Goal: Information Seeking & Learning: Learn about a topic

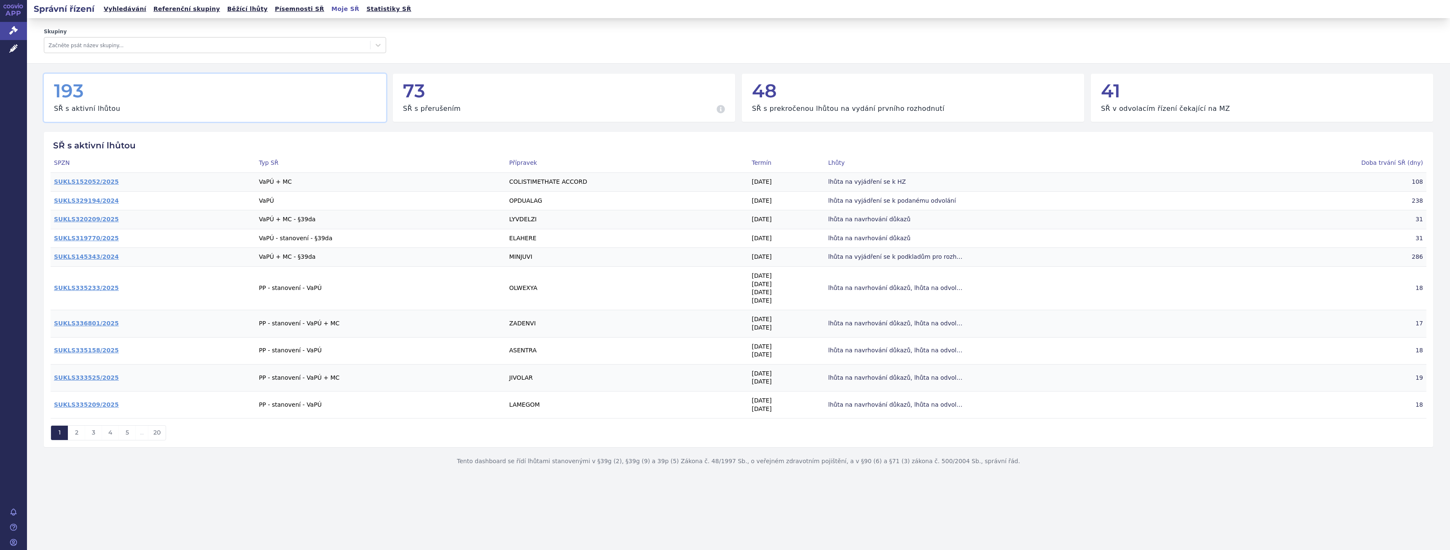
click at [76, 10] on h2 "Správní řízení" at bounding box center [64, 9] width 74 height 12
click at [124, 11] on link "Vyhledávání" at bounding box center [125, 8] width 48 height 11
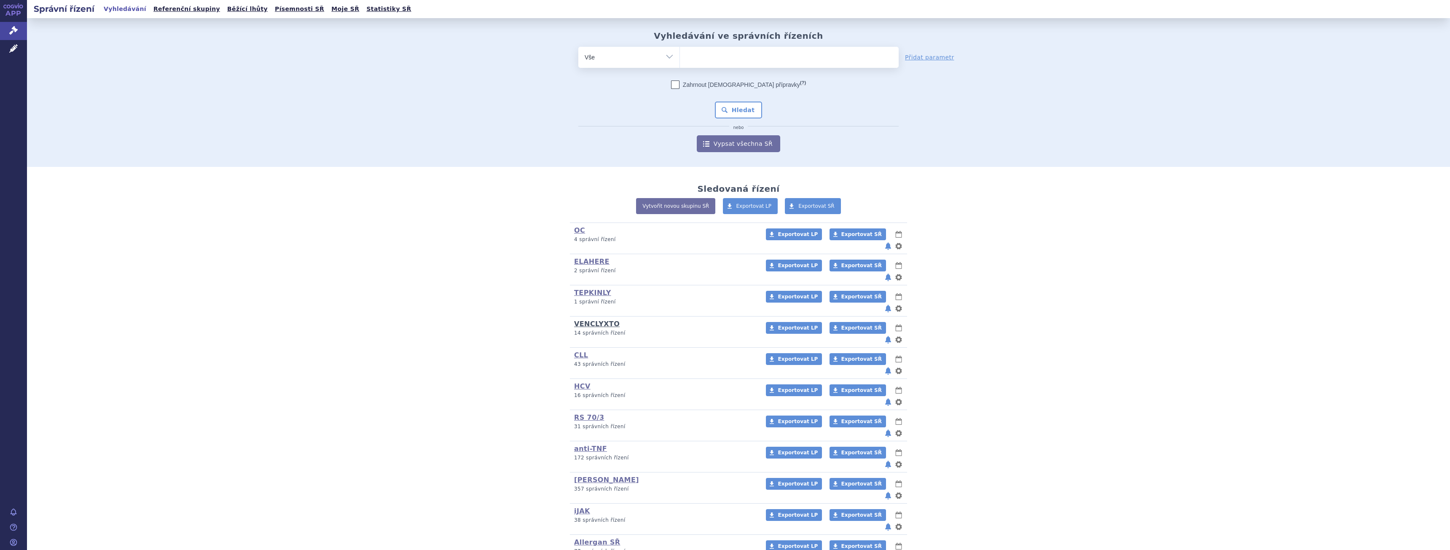
click at [605, 320] on link "VENCLYXTO" at bounding box center [597, 324] width 46 height 8
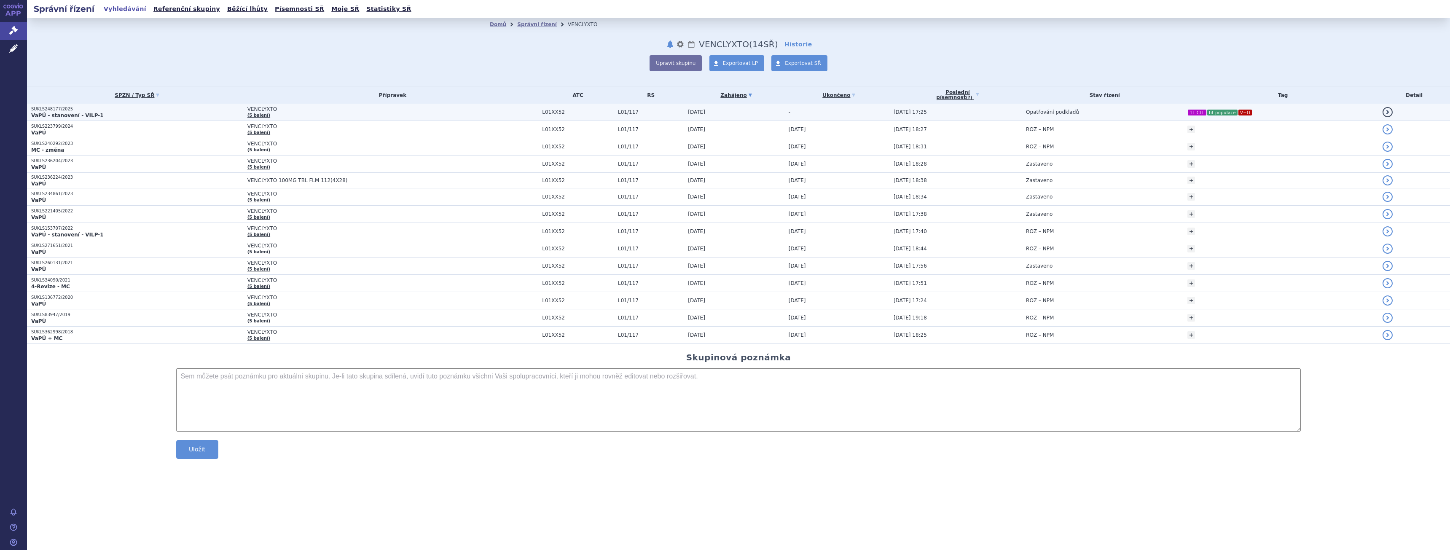
click at [192, 109] on p "SUKLS248177/2025" at bounding box center [137, 109] width 212 height 6
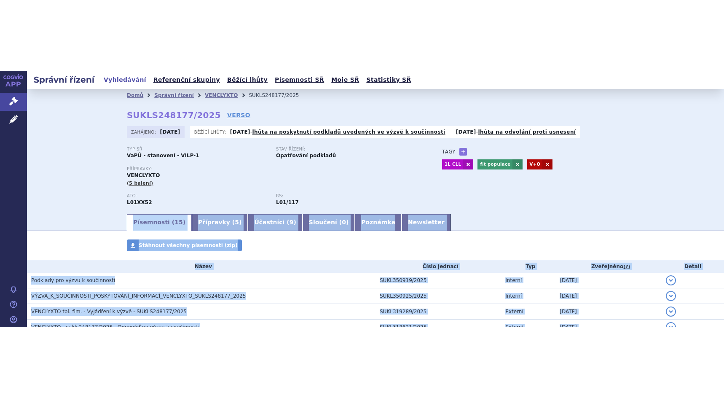
scroll to position [230, 0]
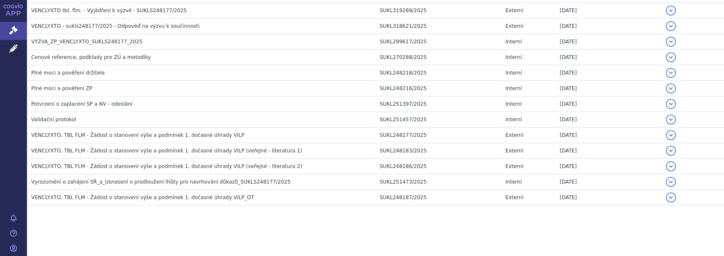
drag, startPoint x: 597, startPoint y: 106, endPoint x: 1, endPoint y: 333, distance: 638.2
click at [1, 256] on html "APP Správní řízení Léčivé přípravky Notifikace Nápověda Gabriela Volfová ATC:" at bounding box center [362, 128] width 724 height 256
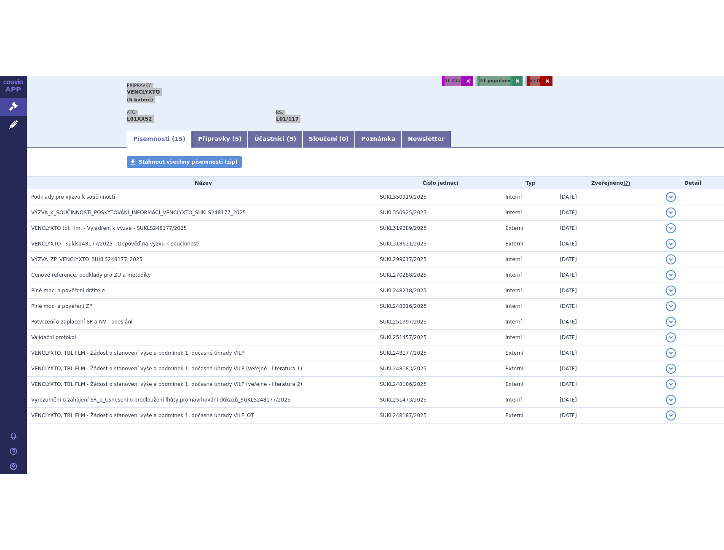
scroll to position [0, 0]
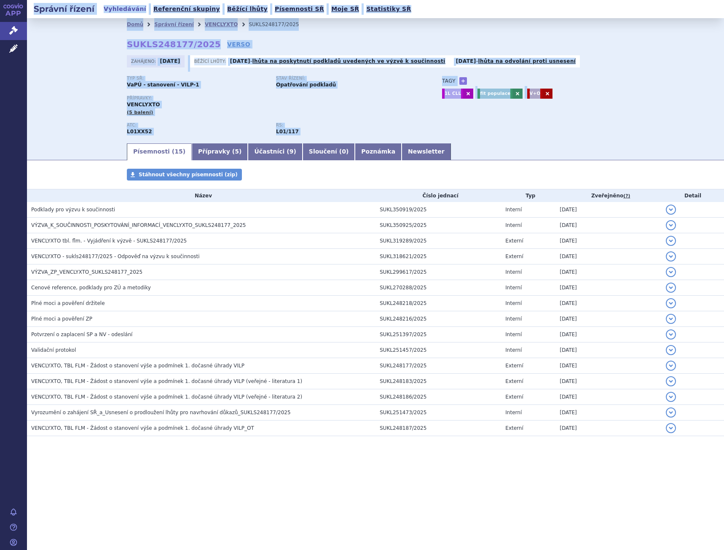
click at [346, 121] on div "Přípravky: VENCLYXTO (5 balení)" at bounding box center [276, 109] width 298 height 27
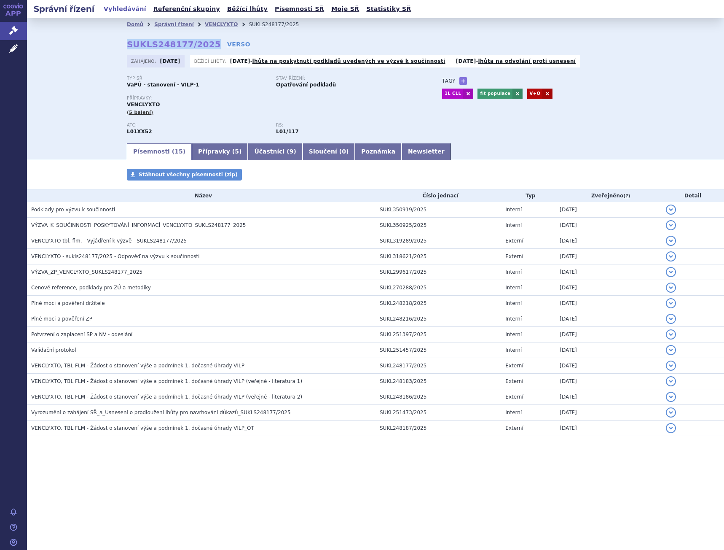
drag, startPoint x: 124, startPoint y: 44, endPoint x: 205, endPoint y: 44, distance: 81.4
click at [205, 44] on div "Domů Správní řízení VENCLYXTO SUKLS248177/2025 SUKLS248177/2025 VERSO Zahájeno:…" at bounding box center [375, 86] width 531 height 111
copy strong "SUKLS248177/2025"
click at [486, 116] on div "Typ SŘ: VaPÚ - stanovení - VILP-1 Stav řízení: Opatřování podkladů Přípravky: V…" at bounding box center [375, 109] width 497 height 66
click at [226, 150] on link "Přípravky ( 5 )" at bounding box center [220, 151] width 56 height 17
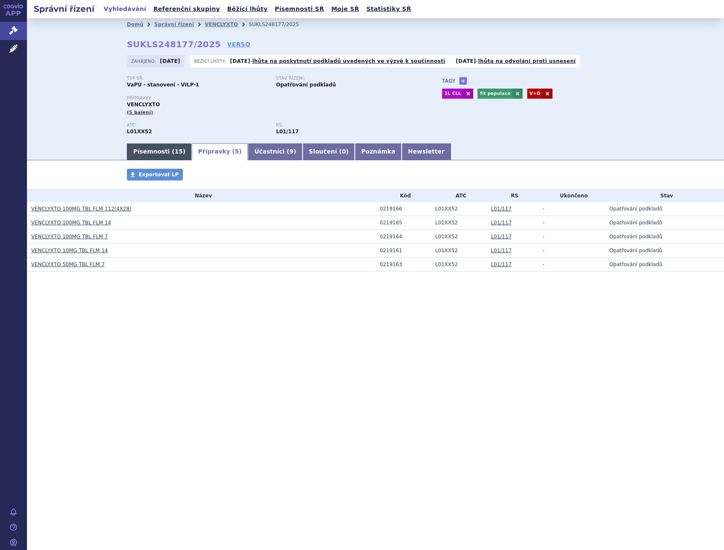
click at [162, 147] on link "Písemnosti ( 15 )" at bounding box center [159, 151] width 65 height 17
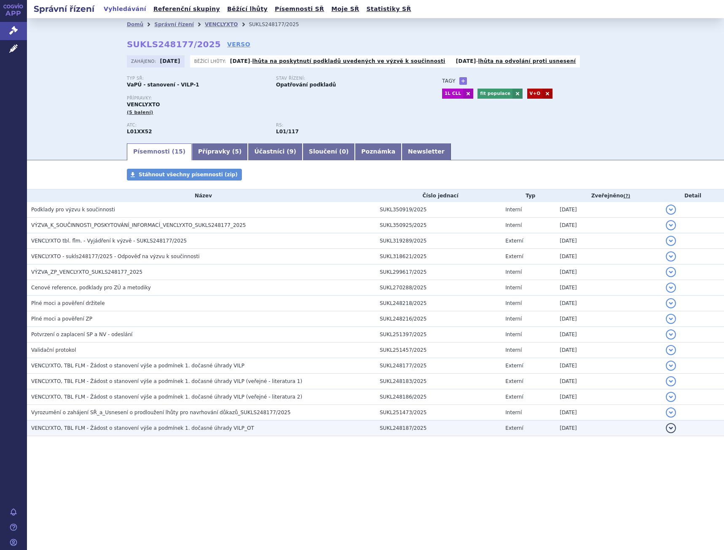
click at [186, 430] on span "VENCLYXTO, TBL FLM - Žádost o stanovení výše a podmínek 1. dočasné úhrady VILP_…" at bounding box center [142, 428] width 223 height 6
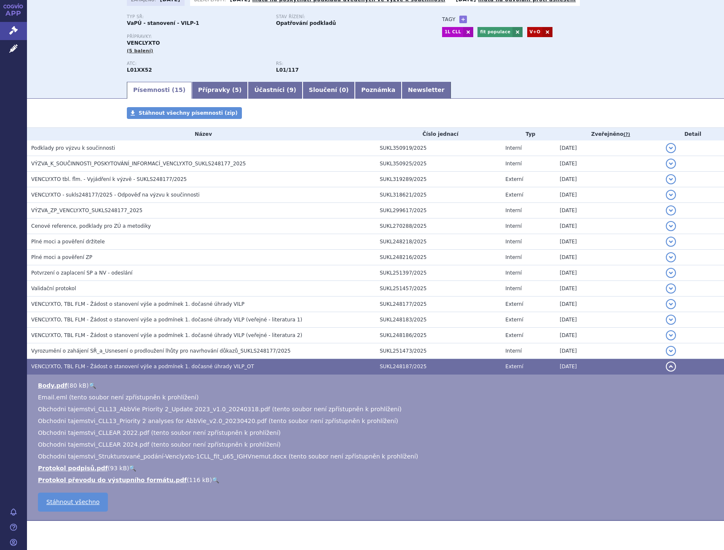
scroll to position [83, 0]
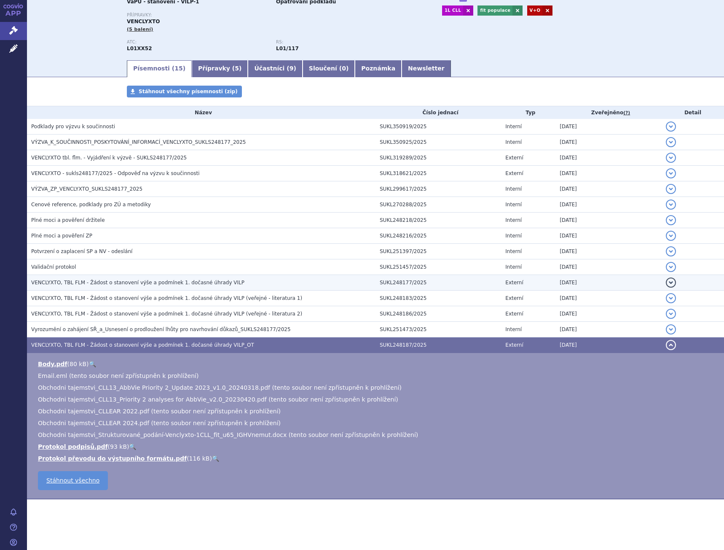
click at [148, 282] on span "VENCLYXTO, TBL FLM - Žádost o stanovení výše a podmínek 1. dočasné úhrady VILP" at bounding box center [137, 282] width 213 height 6
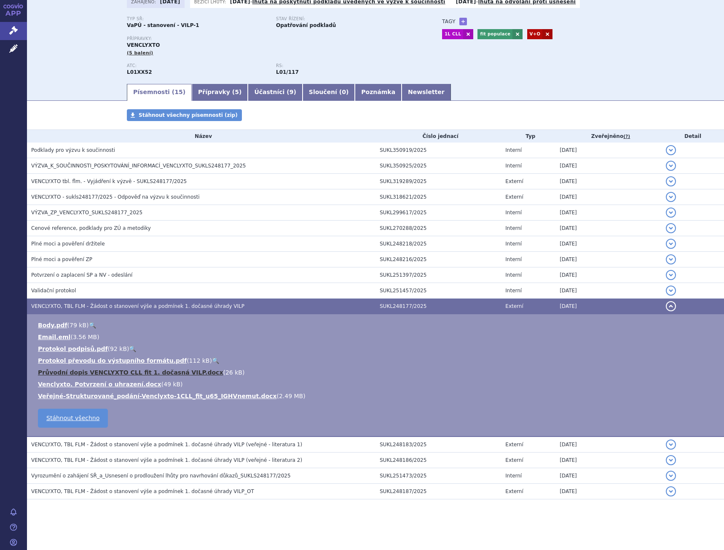
click at [182, 370] on link "Průvodní dopis VENCLYXTO CLL fit 1. dočasná VILP.docx" at bounding box center [130, 372] width 185 height 7
click at [134, 395] on link "Veřejné-Strukturované_podání-Venclyxto-1CLL_fit_u65_IGHVnemut.docx" at bounding box center [157, 395] width 239 height 7
click at [139, 305] on span "VENCLYXTO, TBL FLM - Žádost o stanovení výše a podmínek 1. dočasné úhrady VILP" at bounding box center [137, 306] width 213 height 6
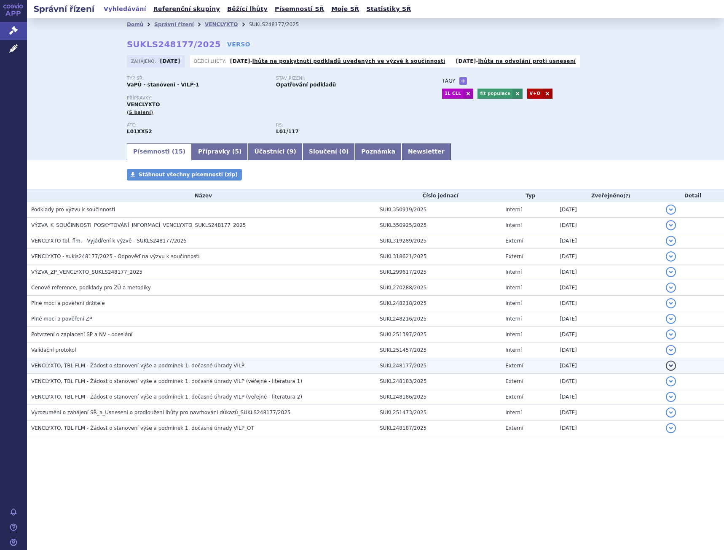
scroll to position [0, 0]
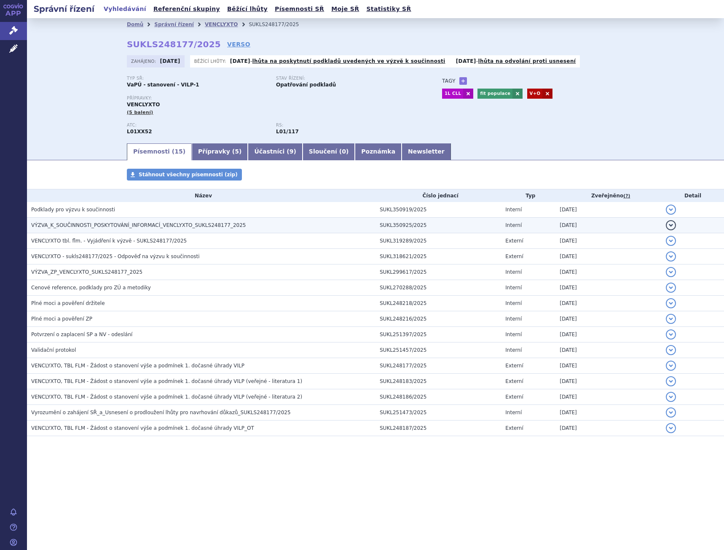
click at [191, 225] on span "VÝZVA_K_SOUČINNOSTI_POSKYTOVÁNÍ_INFORMACÍ_VENCLYXTO_SUKLS248177_2025" at bounding box center [138, 225] width 215 height 6
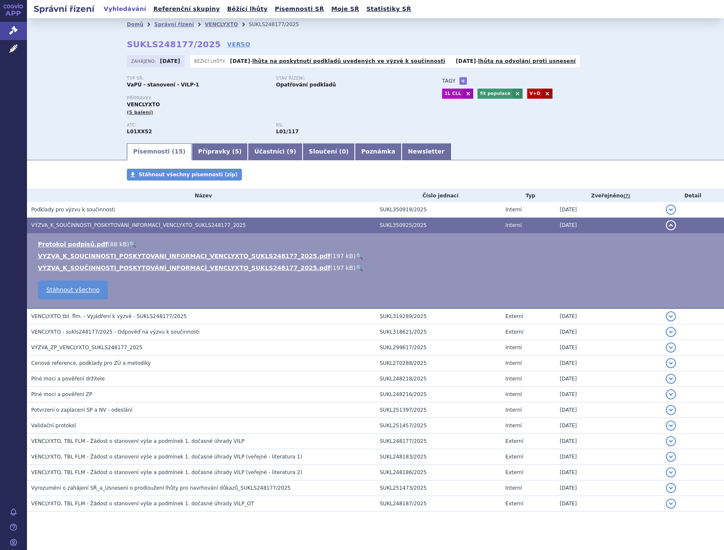
click at [356, 254] on link "🔍" at bounding box center [359, 256] width 7 height 7
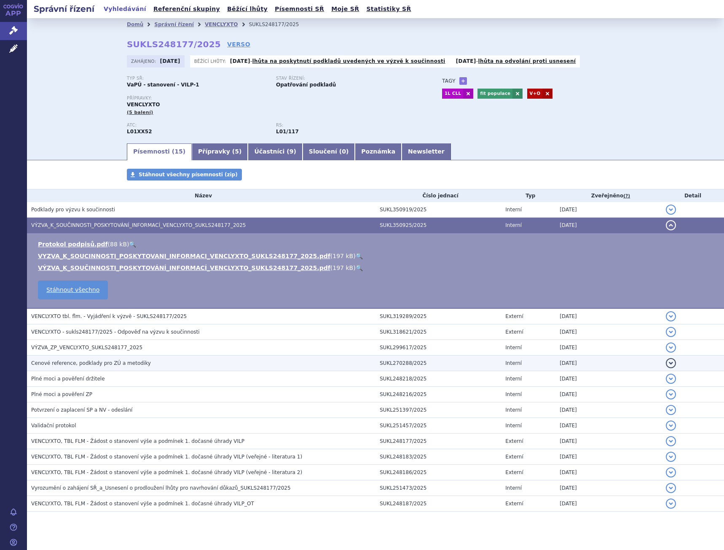
click at [95, 360] on span "Cenové reference, podklady pro ZÚ a metodiky" at bounding box center [91, 363] width 120 height 6
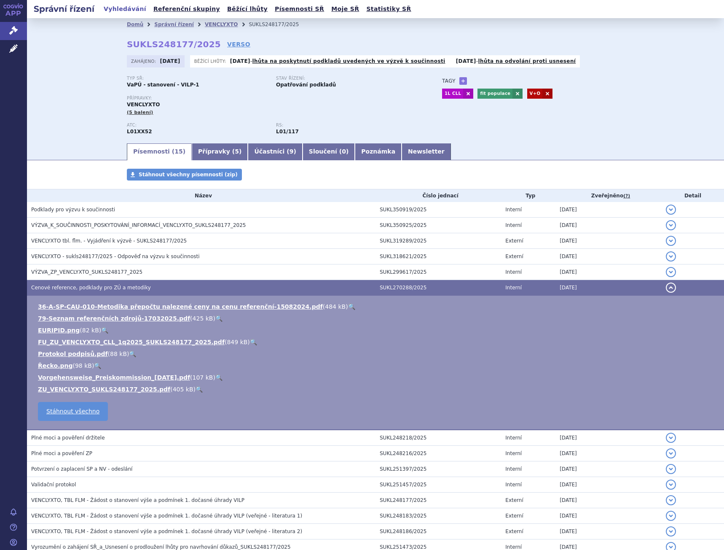
click at [250, 340] on link "🔍" at bounding box center [253, 342] width 7 height 7
click at [196, 390] on link "🔍" at bounding box center [199, 389] width 7 height 7
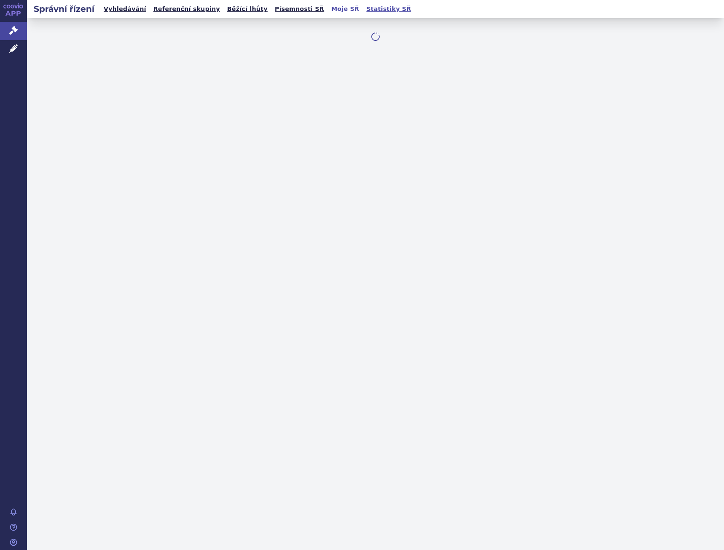
click at [364, 9] on link "Statistiky SŘ" at bounding box center [389, 8] width 50 height 11
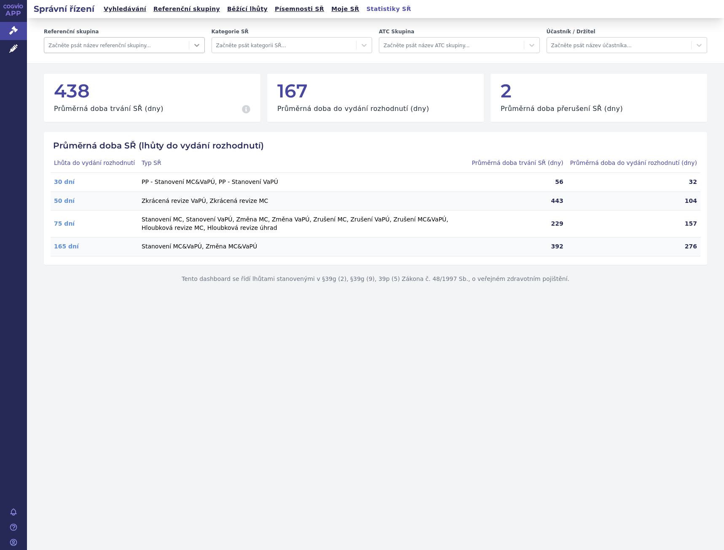
click at [203, 43] on div at bounding box center [196, 45] width 15 height 15
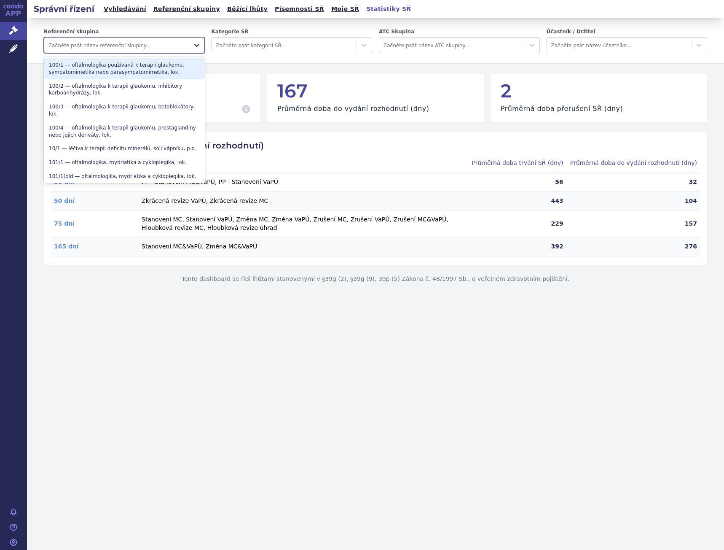
click at [201, 44] on div at bounding box center [196, 45] width 15 height 15
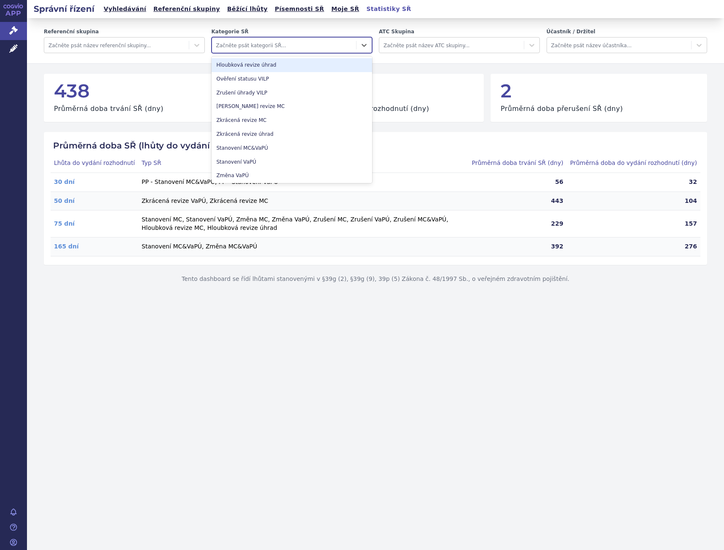
click at [279, 41] on div at bounding box center [284, 45] width 136 height 10
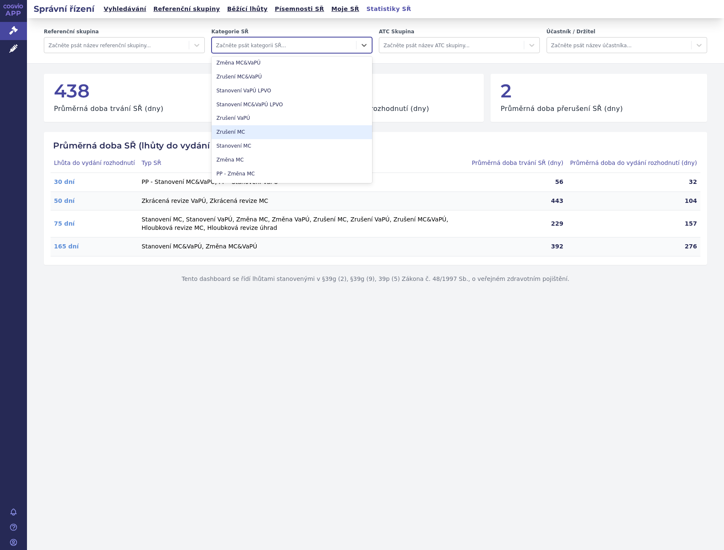
scroll to position [167, 0]
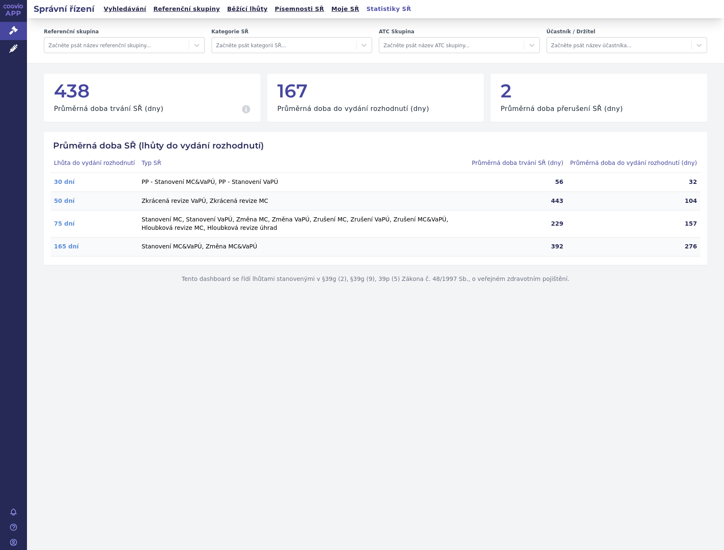
click at [464, 20] on div "Správní řízení Vyhledávání Referenční skupiny Běžící lhůty Písemnosti SŘ Moje S…" at bounding box center [375, 275] width 697 height 550
click at [504, 24] on div "Referenční skupina Začněte psát název referenční skupiny... Kategorie SŘ Začnět…" at bounding box center [375, 41] width 697 height 46
click at [487, 143] on h2 "Průměrná doba SŘ (lhůty do vydání rozhodnutí)" at bounding box center [376, 145] width 650 height 10
click at [202, 48] on div at bounding box center [196, 45] width 15 height 15
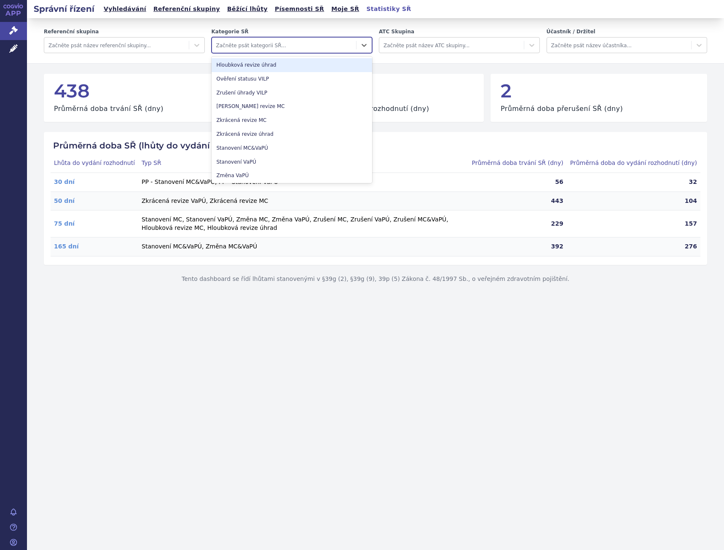
click at [299, 43] on div at bounding box center [284, 45] width 136 height 10
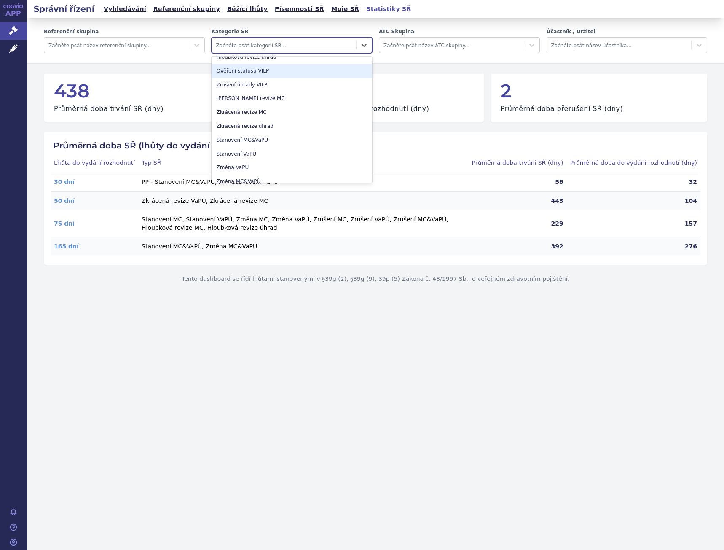
scroll to position [0, 0]
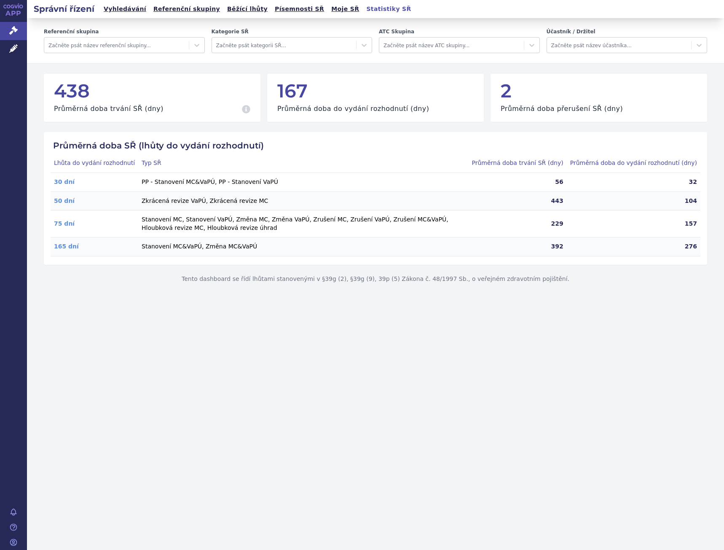
click at [384, 22] on div "Referenční skupina Začněte psát název referenční skupiny... Kategorie SŘ Začnět…" at bounding box center [375, 41] width 697 height 46
click at [109, 8] on link "Vyhledávání" at bounding box center [125, 8] width 48 height 11
